Goal: Information Seeking & Learning: Learn about a topic

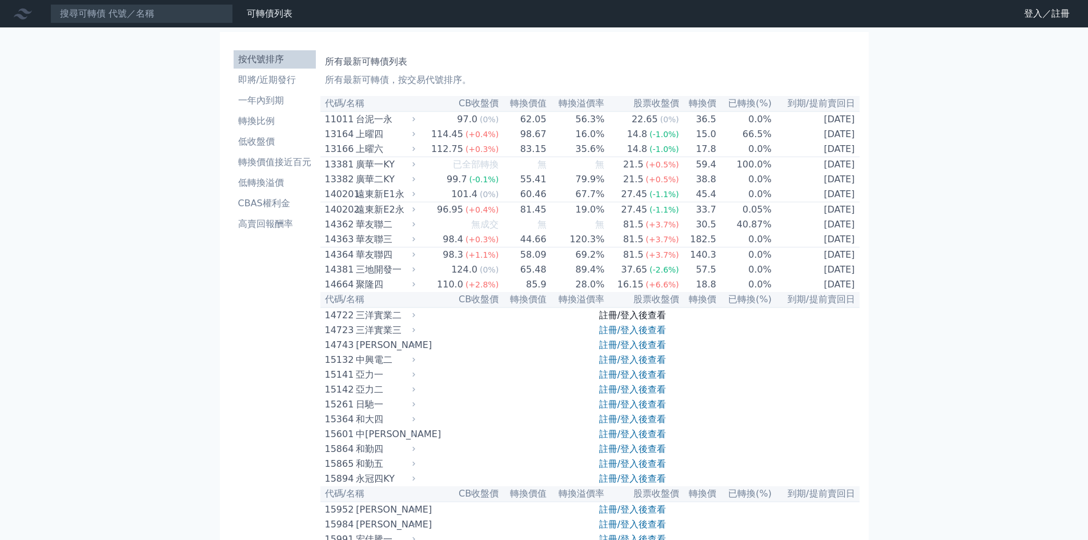
click at [615, 321] on link "註冊/登入後查看" at bounding box center [632, 315] width 67 height 11
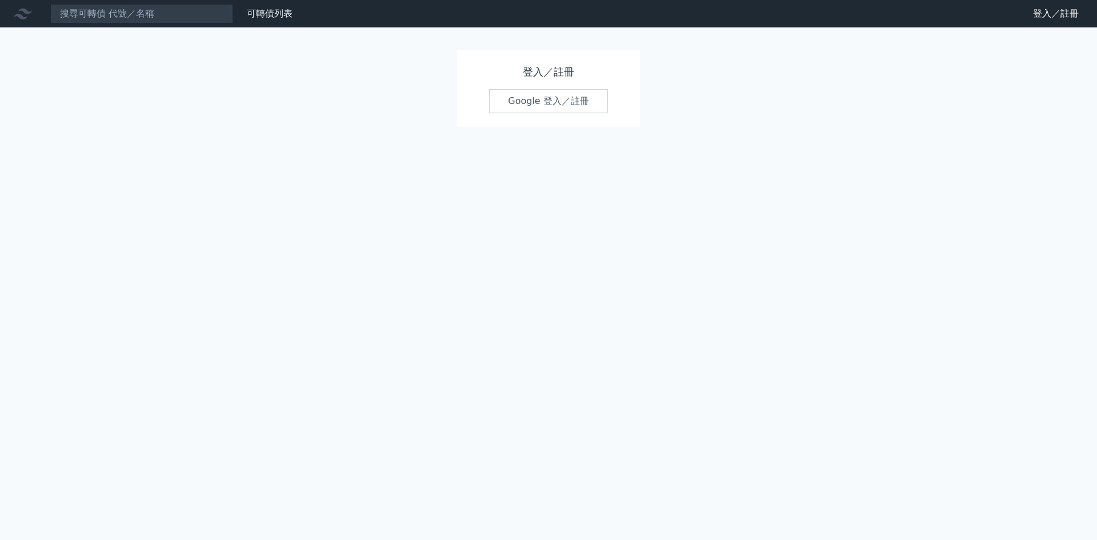
click at [554, 101] on link "Google 登入／註冊" at bounding box center [548, 101] width 119 height 24
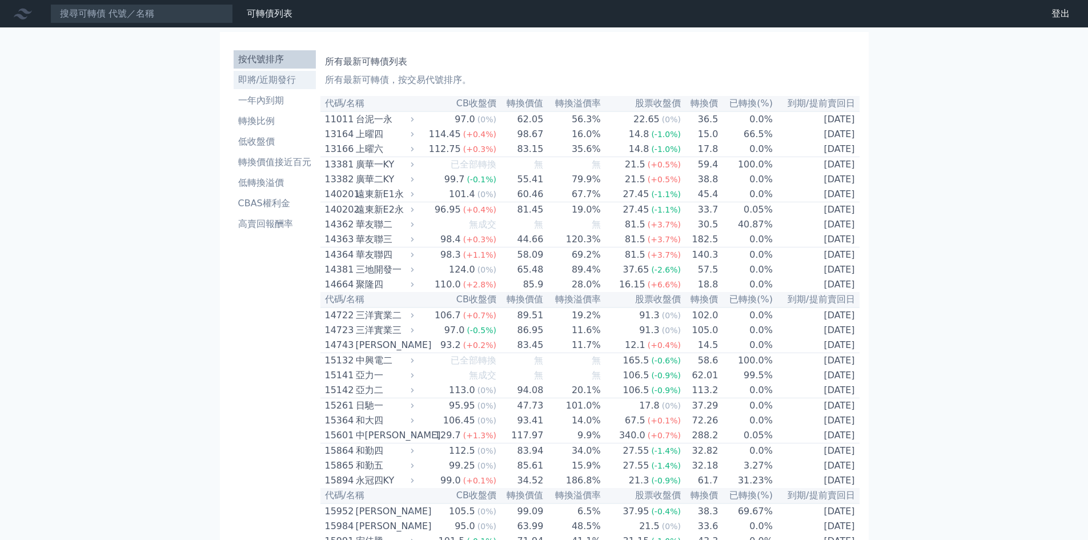
click at [269, 80] on li "即將/近期發行" at bounding box center [275, 80] width 82 height 14
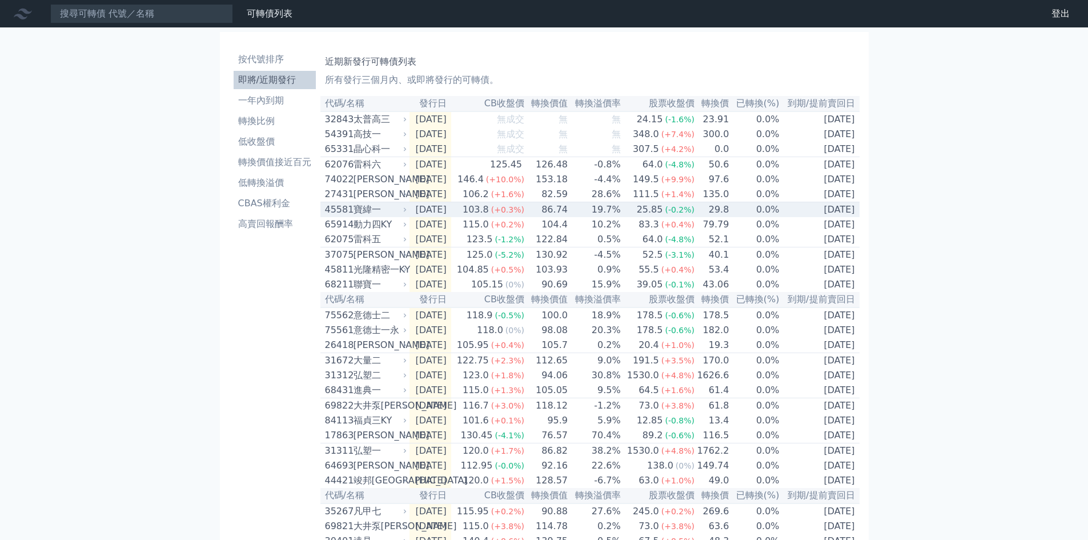
click at [370, 217] on div "寶緯一" at bounding box center [379, 210] width 51 height 14
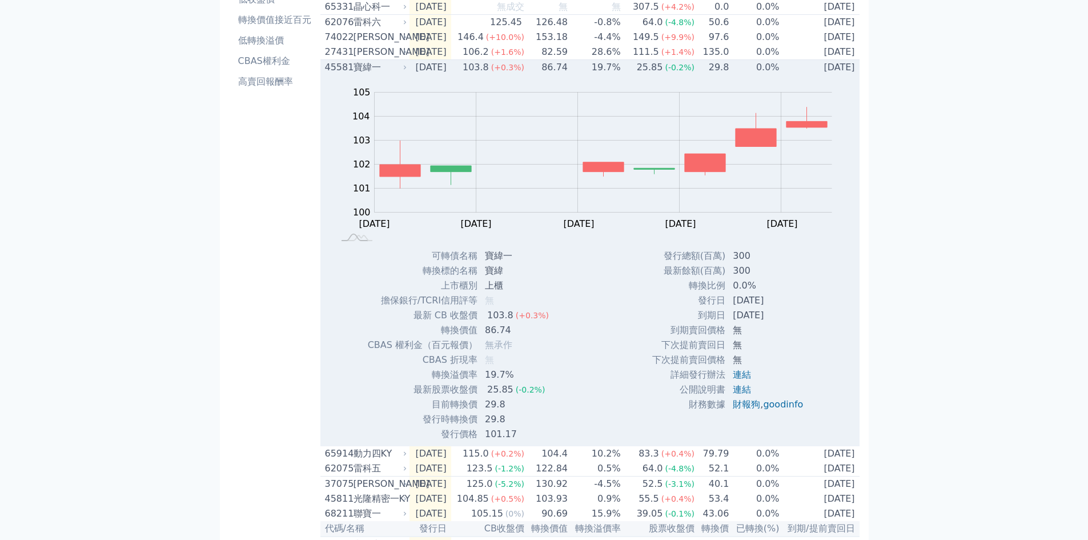
scroll to position [171, 0]
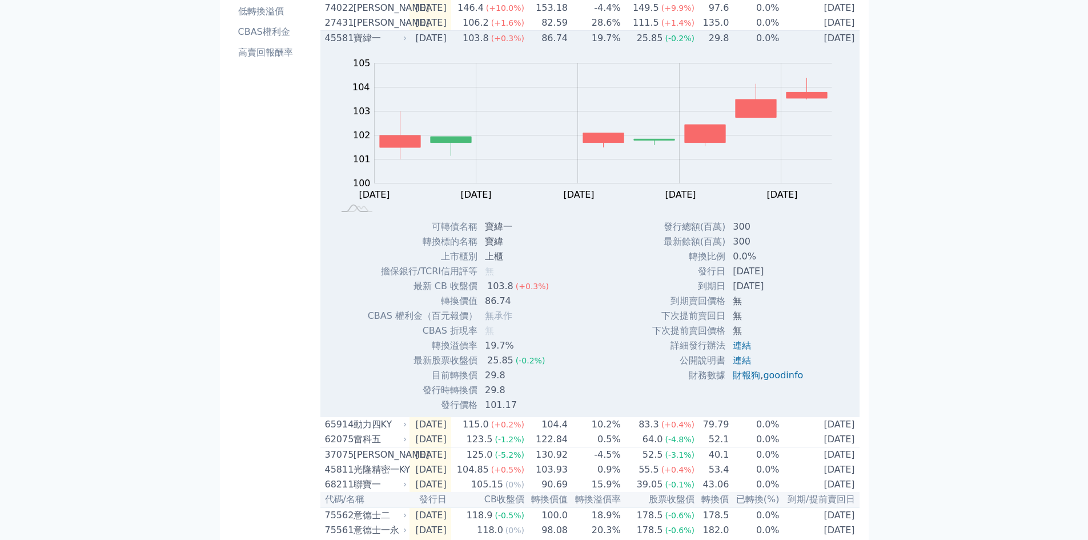
click at [634, 316] on div "Zoom Out 104 98 99 100 101 102 103 104 105 106 L [DATE] Aug [DATE] Sep [DATE] S…" at bounding box center [590, 229] width 539 height 367
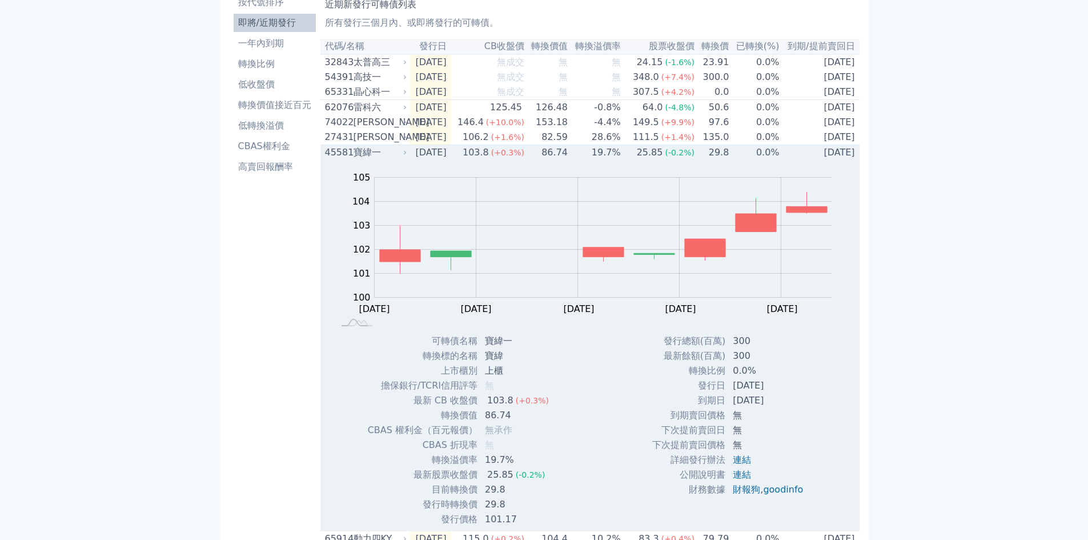
click at [417, 161] on td "[DATE]" at bounding box center [431, 152] width 42 height 15
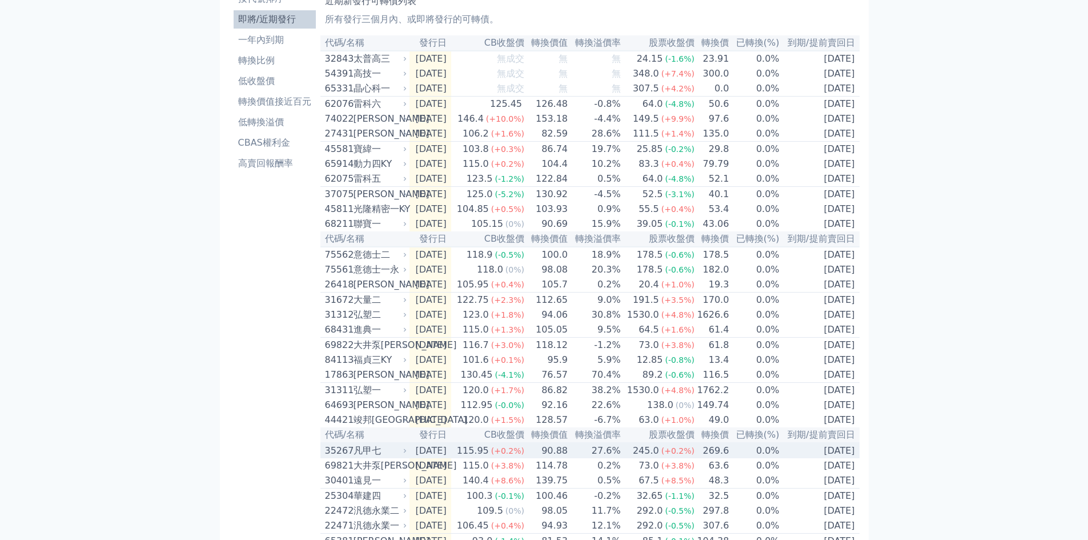
scroll to position [0, 0]
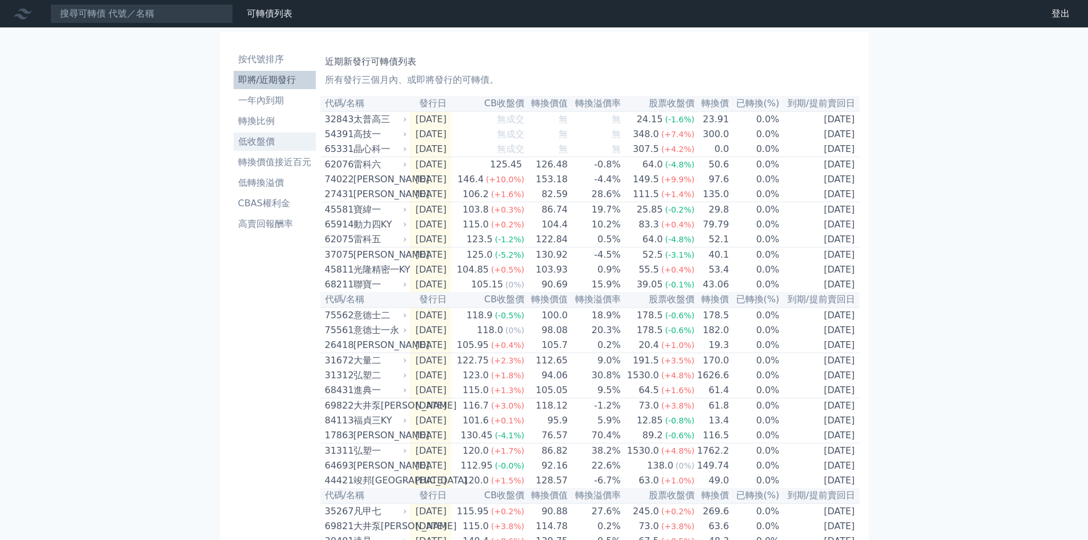
click at [256, 139] on li "低收盤價" at bounding box center [275, 142] width 82 height 14
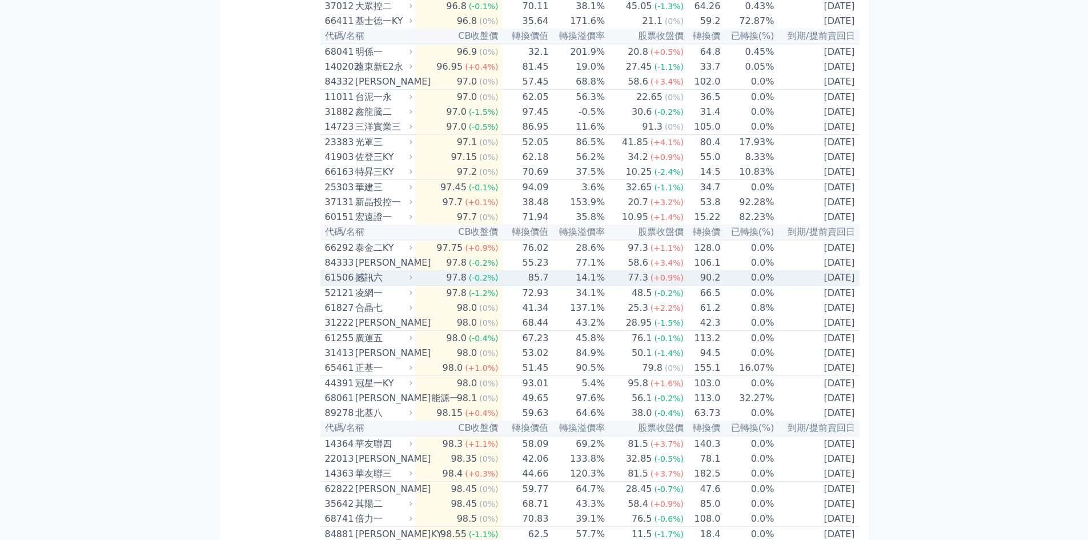
scroll to position [686, 0]
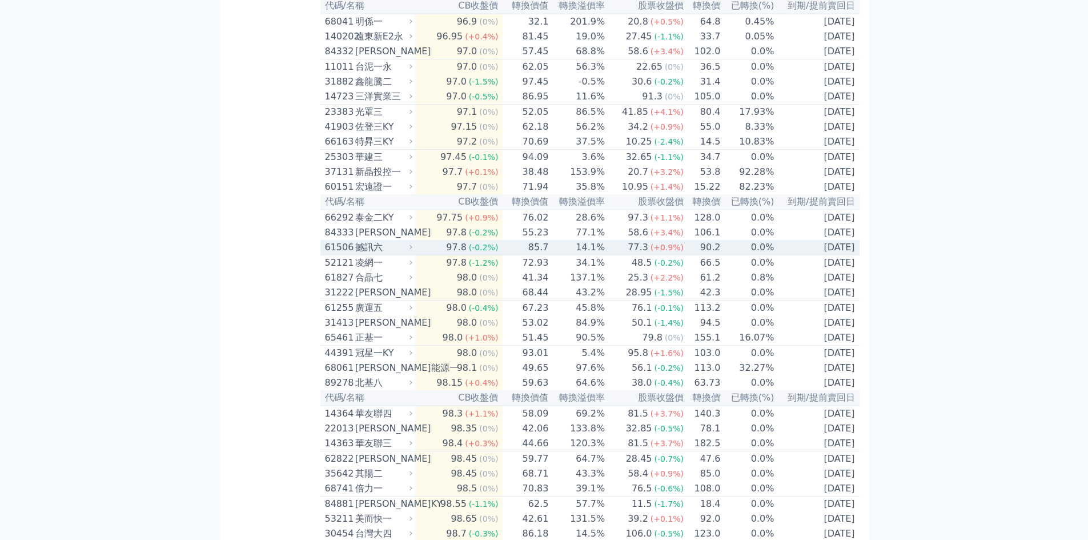
click at [615, 255] on td "77.3 (+0.9%)" at bounding box center [645, 247] width 79 height 15
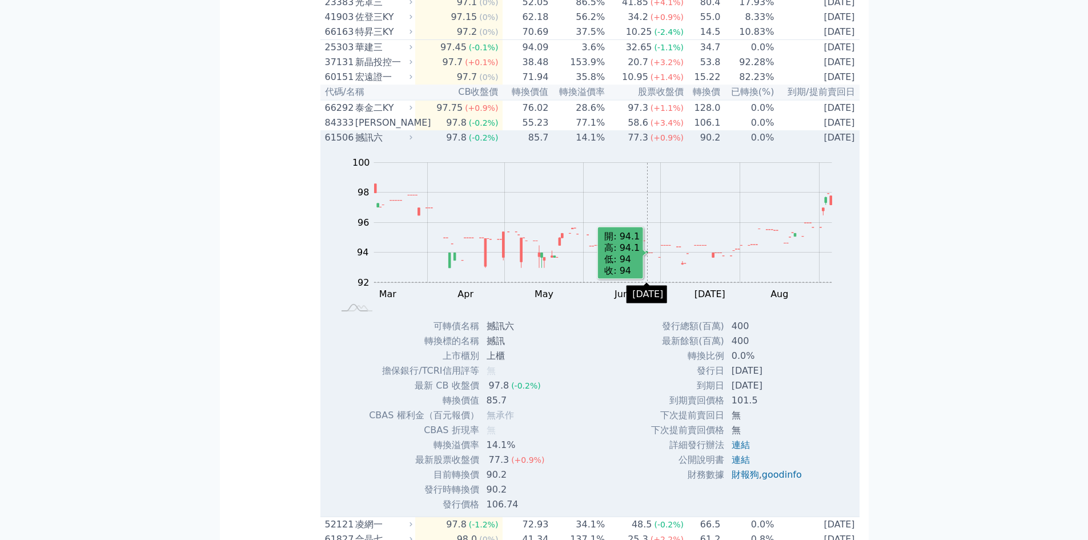
scroll to position [914, 0]
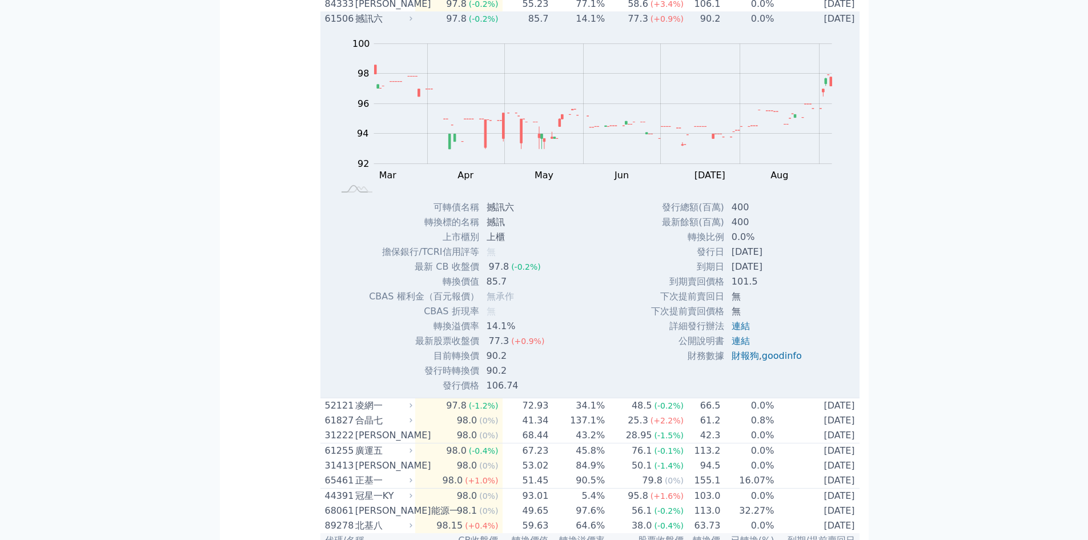
click at [543, 26] on td "85.7" at bounding box center [526, 18] width 46 height 15
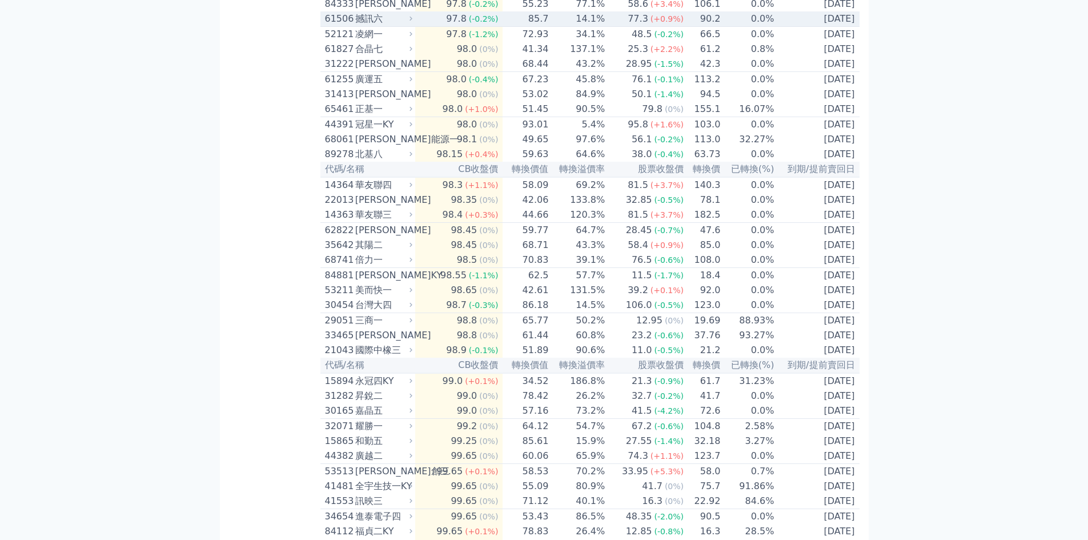
click at [826, 27] on td "[DATE]" at bounding box center [817, 18] width 85 height 15
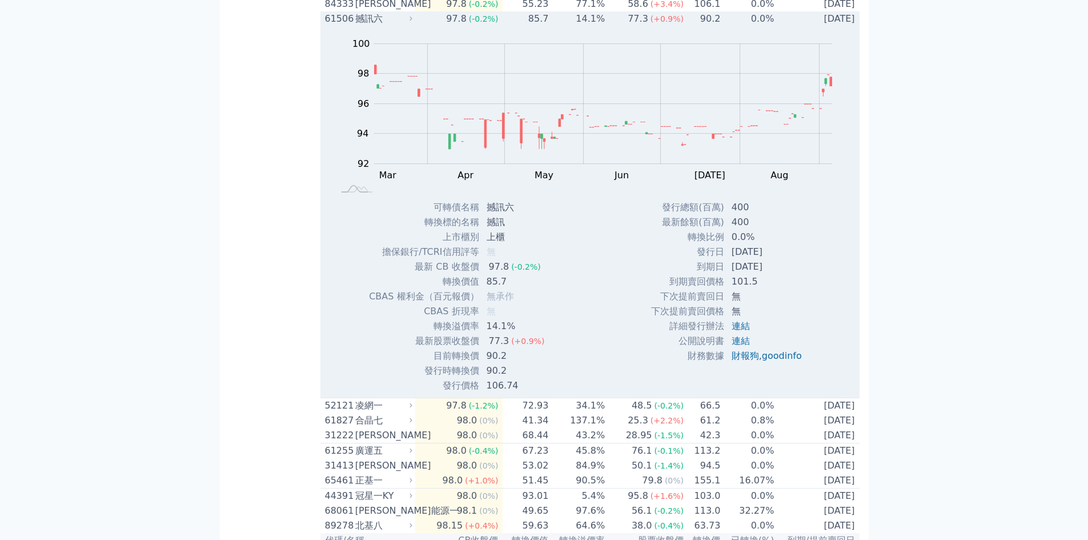
click at [826, 26] on td "[DATE]" at bounding box center [817, 18] width 85 height 15
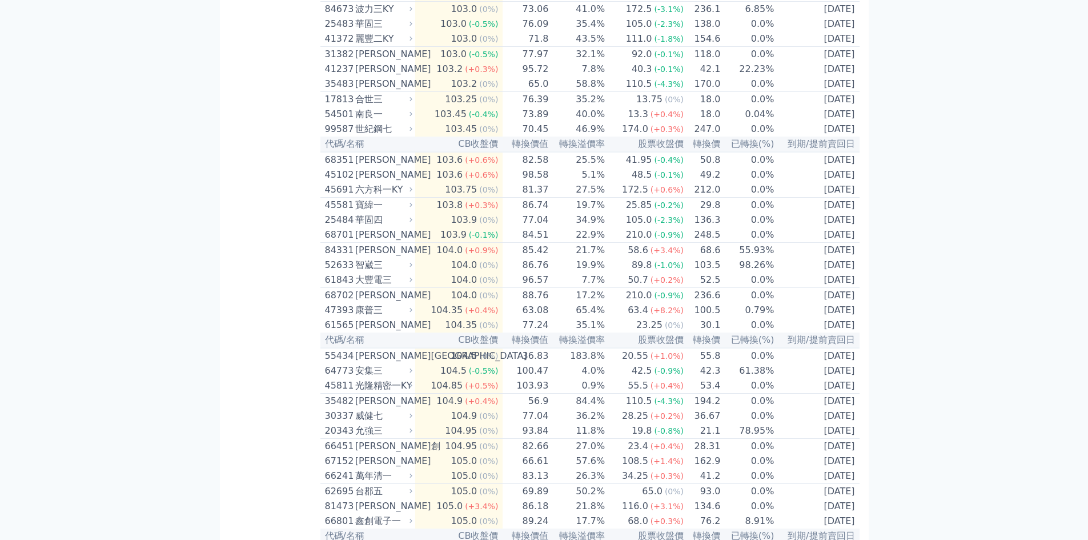
scroll to position [2114, 0]
